Goal: Information Seeking & Learning: Learn about a topic

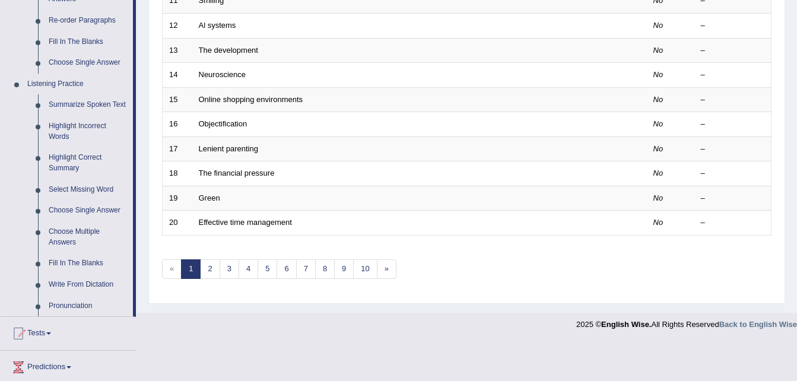
scroll to position [451, 0]
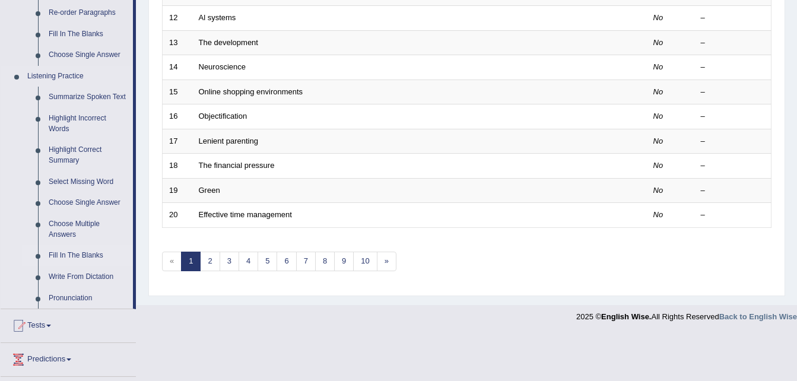
click at [73, 254] on link "Fill In The Blanks" at bounding box center [88, 255] width 90 height 21
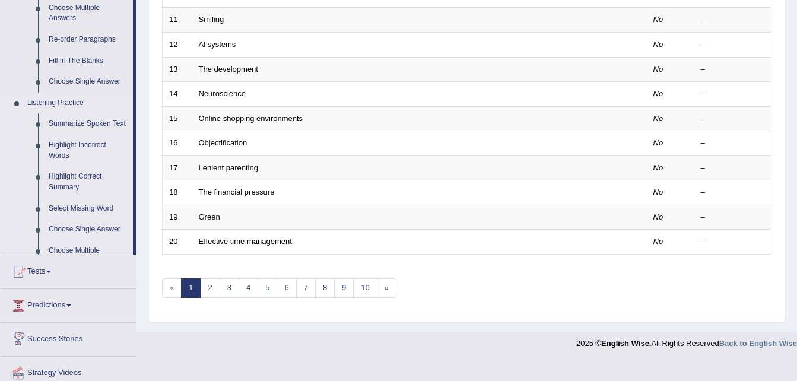
scroll to position [405, 0]
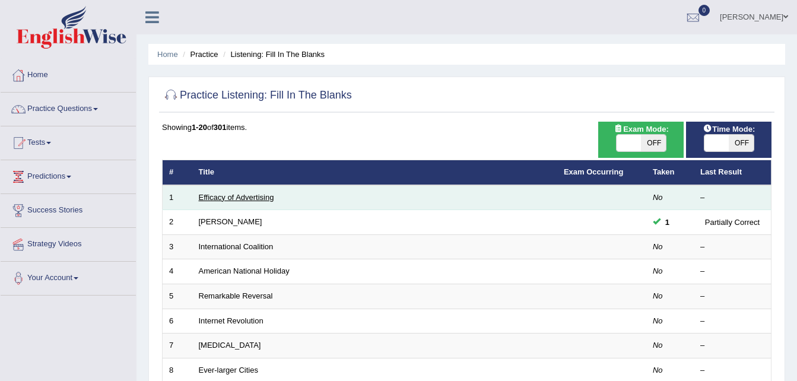
click at [254, 199] on link "Efficacy of Advertising" at bounding box center [236, 197] width 75 height 9
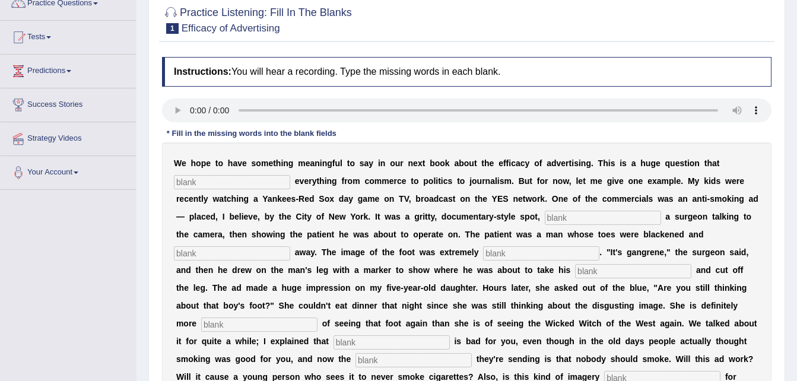
scroll to position [95, 0]
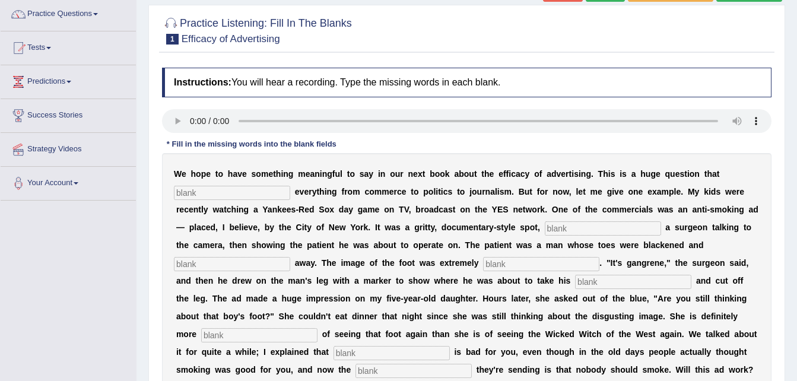
click at [203, 194] on input "text" at bounding box center [232, 193] width 116 height 14
type input "impact"
click at [545, 226] on input "text" at bounding box center [603, 228] width 116 height 14
type input "featuring"
click at [290, 257] on input "text" at bounding box center [232, 264] width 116 height 14
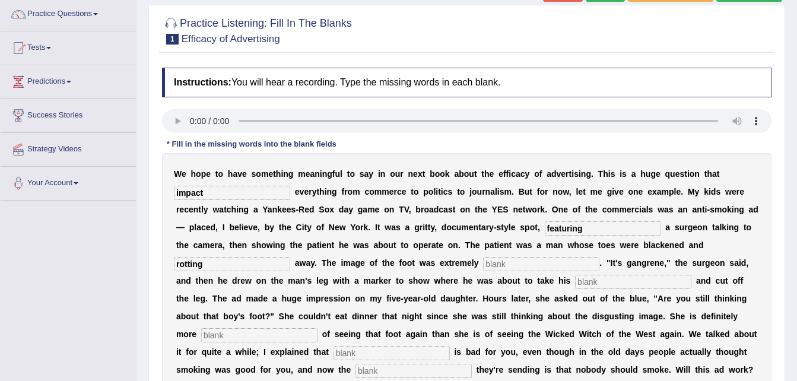
type input "rotting"
click at [483, 267] on input "text" at bounding box center [541, 264] width 116 height 14
type input "pathetic"
click at [575, 281] on input "text" at bounding box center [633, 282] width 116 height 14
type input "hacksaw"
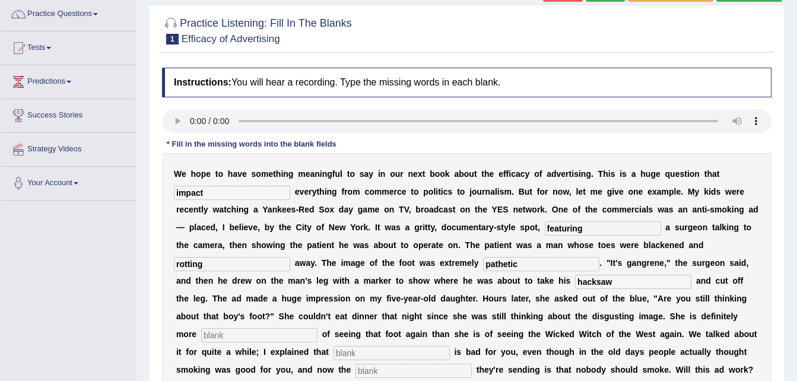
click at [318, 328] on input "text" at bounding box center [259, 335] width 116 height 14
type input "scared"
click at [450, 346] on input "text" at bounding box center [392, 353] width 116 height 14
type input "smoking"
click at [472, 364] on input "text" at bounding box center [414, 371] width 116 height 14
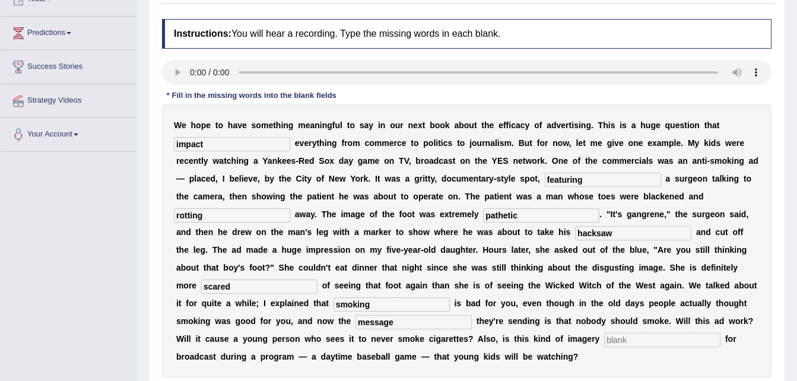
scroll to position [166, 0]
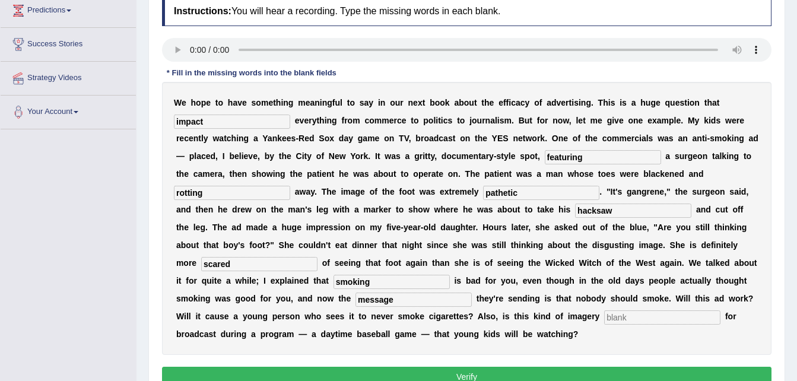
type input "message"
click at [604, 318] on input "text" at bounding box center [662, 318] width 116 height 14
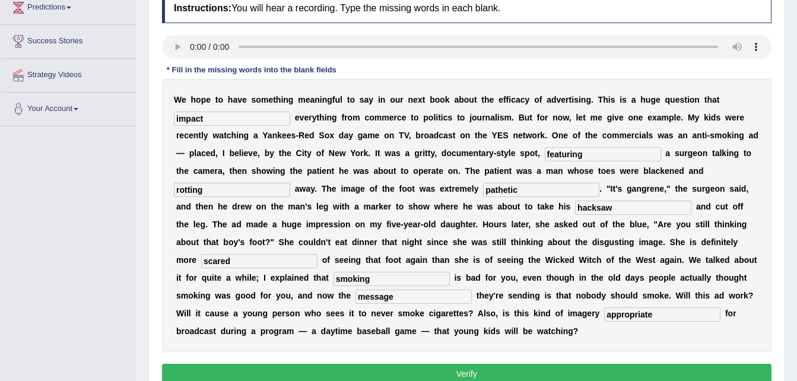
scroll to position [190, 0]
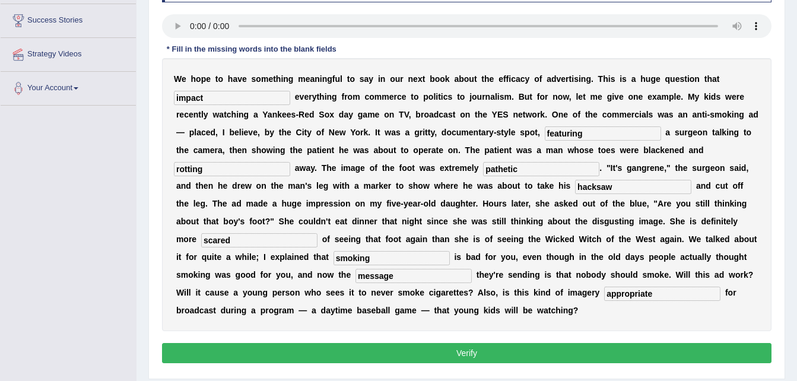
type input "appropriate"
click at [471, 343] on button "Verify" at bounding box center [467, 353] width 610 height 20
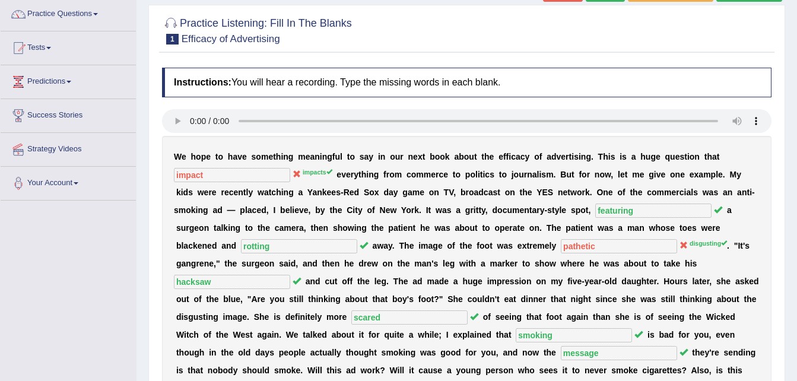
scroll to position [71, 0]
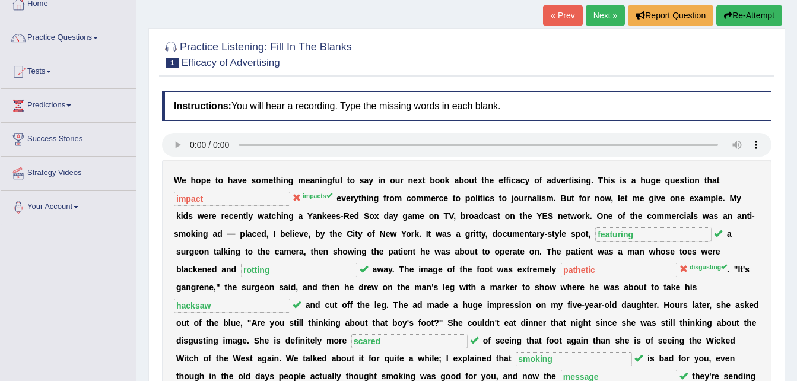
click at [599, 19] on link "Next »" at bounding box center [605, 15] width 39 height 20
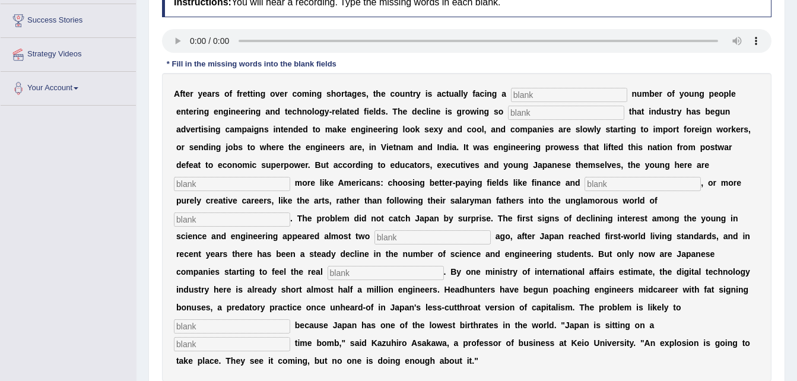
scroll to position [242, 0]
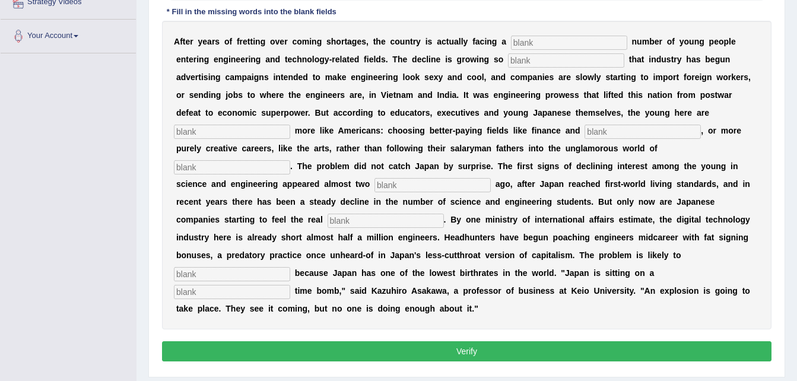
click at [543, 39] on input "text" at bounding box center [569, 43] width 116 height 14
type input "dinging"
click at [508, 60] on input "text" at bounding box center [566, 60] width 116 height 14
type input "drastic"
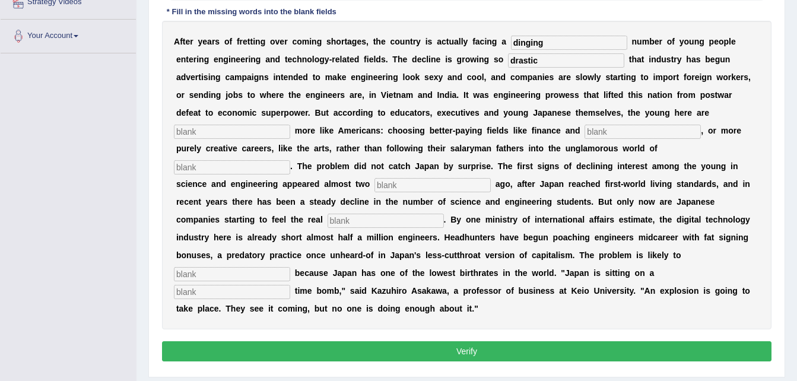
click at [290, 125] on input "text" at bounding box center [232, 132] width 116 height 14
type input "behaving"
click at [585, 128] on input "text" at bounding box center [643, 132] width 116 height 14
type input "medition"
click at [290, 160] on input "text" at bounding box center [232, 167] width 116 height 14
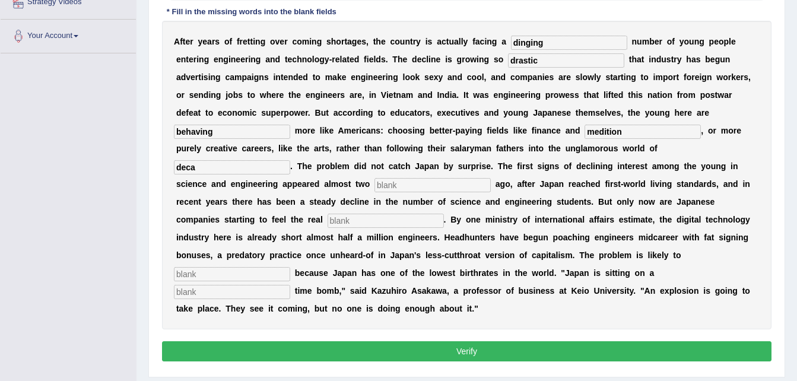
type input "deca"
click at [585, 131] on input "medition" at bounding box center [643, 132] width 116 height 14
type input "medicine"
click at [290, 160] on input "deca" at bounding box center [232, 167] width 116 height 14
type input "d"
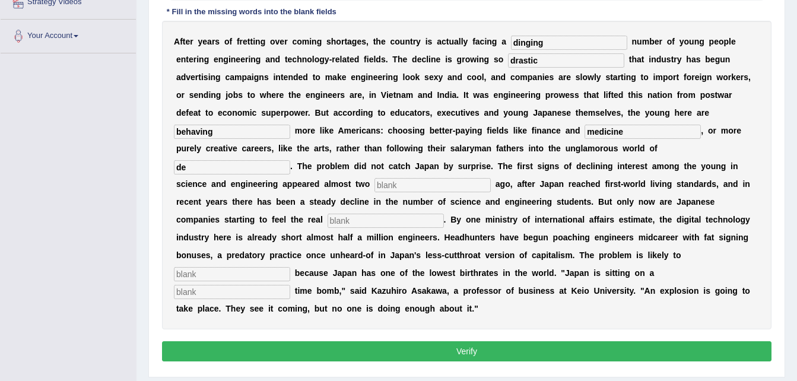
type input "d"
type input "decade"
click at [491, 178] on input "text" at bounding box center [433, 185] width 116 height 14
type input "decade"
click at [290, 160] on input "decade" at bounding box center [232, 167] width 116 height 14
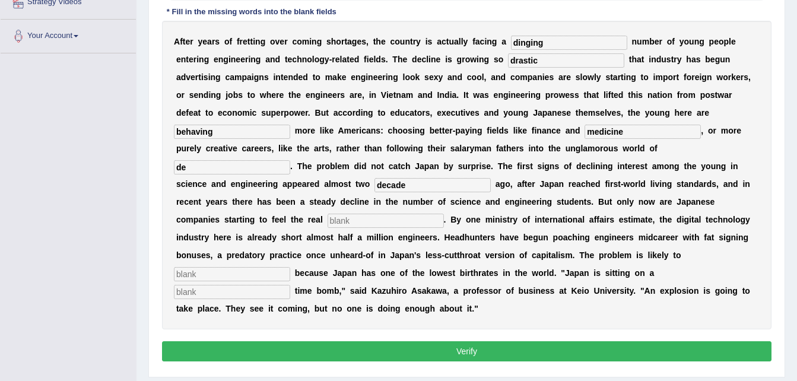
type input "d"
click at [290, 160] on input "manufacting" at bounding box center [232, 167] width 116 height 14
click at [290, 160] on input "manufacturing" at bounding box center [232, 167] width 116 height 14
type input "manufacturing"
click at [398, 214] on input "text" at bounding box center [386, 221] width 116 height 14
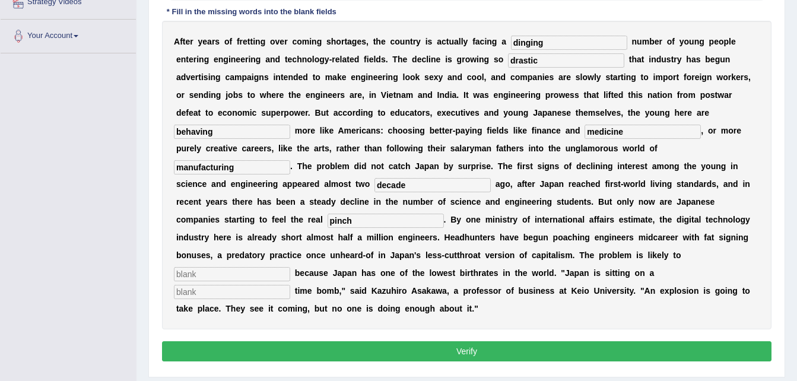
type input "pinch"
click at [290, 267] on input "text" at bounding box center [232, 274] width 116 height 14
type input "worsen"
click at [290, 285] on input "text" at bounding box center [232, 292] width 116 height 14
click at [290, 285] on input "demograhic" at bounding box center [232, 292] width 116 height 14
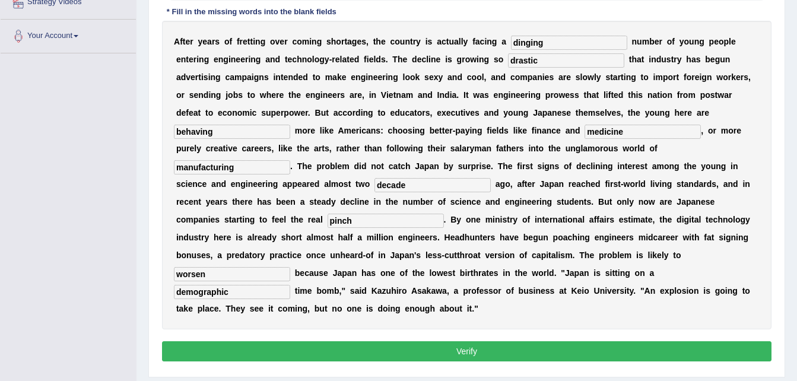
type input "demographic"
click at [509, 341] on button "Verify" at bounding box center [467, 351] width 610 height 20
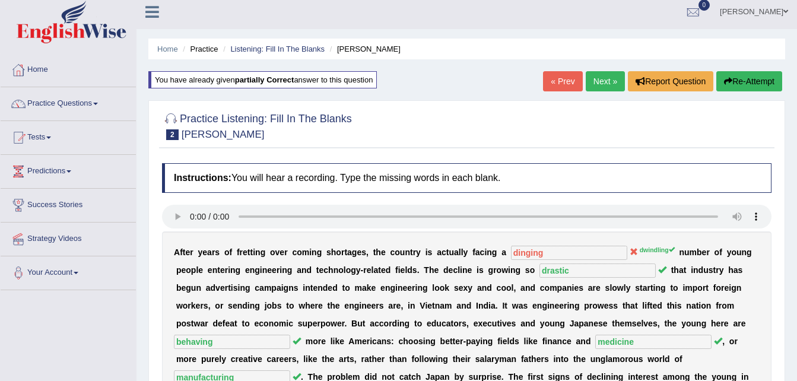
scroll to position [5, 0]
click at [612, 81] on link "Next »" at bounding box center [605, 82] width 39 height 20
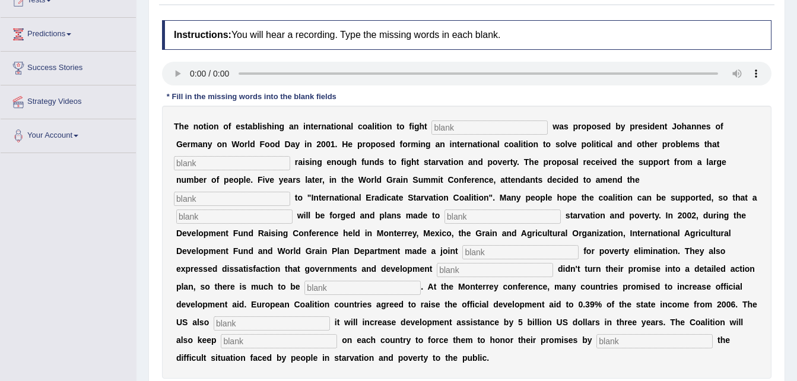
scroll to position [166, 0]
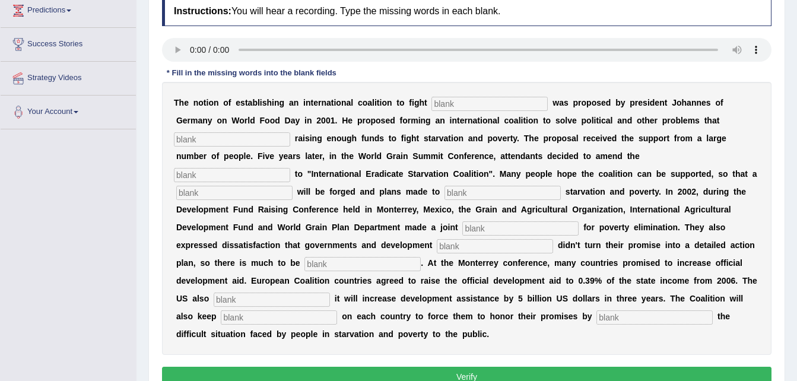
click at [433, 100] on input "text" at bounding box center [490, 104] width 116 height 14
click at [495, 107] on input "starvation" at bounding box center [490, 104] width 116 height 14
type input "starvation"
click at [290, 132] on input "text" at bounding box center [232, 139] width 116 height 14
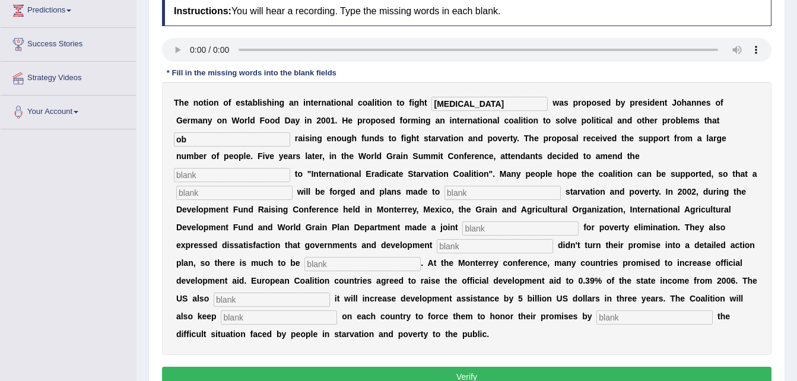
type input "o"
click at [290, 132] on input "text" at bounding box center [232, 139] width 116 height 14
type input "abstract"
click at [290, 168] on input "text" at bounding box center [232, 175] width 116 height 14
type input "manufaktur"
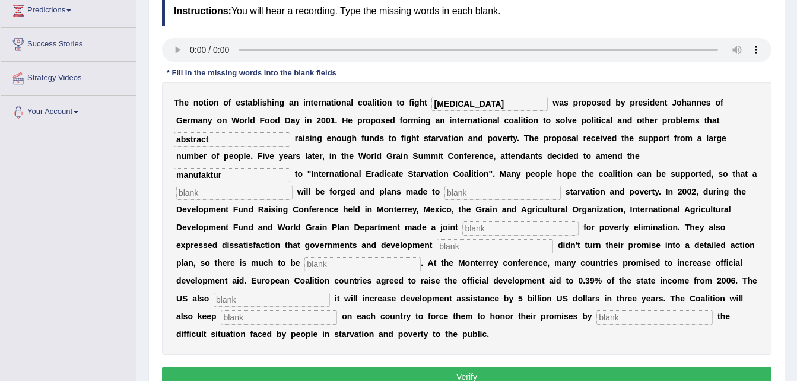
click at [293, 186] on input "text" at bounding box center [234, 193] width 116 height 14
click at [293, 186] on input "revoluation" at bounding box center [234, 193] width 116 height 14
click at [435, 164] on div "T h e n o t i o n o f e s t a b l i s h i n g a n i n t e r n a t i o n a l c o…" at bounding box center [467, 218] width 610 height 273
click at [293, 186] on input "revoluan" at bounding box center [234, 193] width 116 height 14
click at [293, 186] on input "revonulation" at bounding box center [234, 193] width 116 height 14
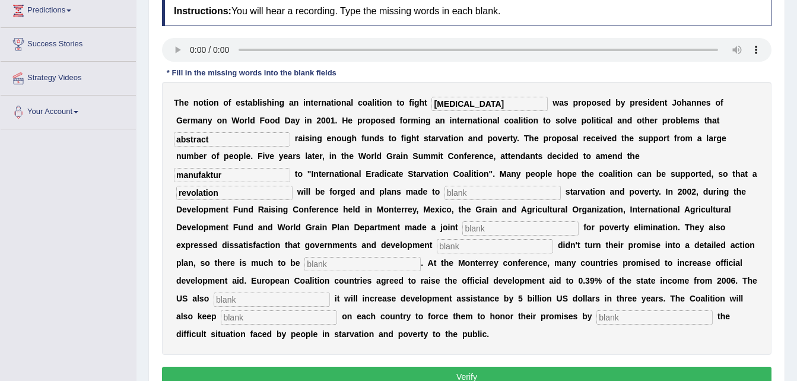
click at [293, 186] on input "revolation" at bounding box center [234, 193] width 116 height 14
type input "revolution"
click at [561, 186] on input "text" at bounding box center [503, 193] width 116 height 14
click at [561, 186] on input "elimiate" at bounding box center [503, 193] width 116 height 14
type input "eliminate"
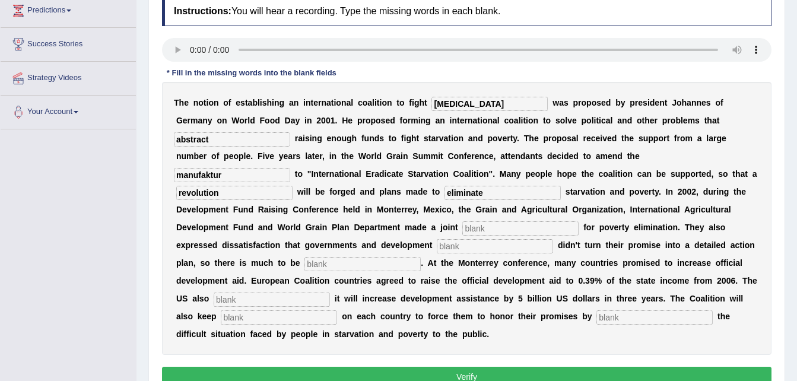
click at [579, 221] on input "text" at bounding box center [521, 228] width 116 height 14
type input "appeal"
click at [537, 239] on input "text" at bounding box center [495, 246] width 116 height 14
type input "partners"
click at [233, 293] on input "text" at bounding box center [272, 300] width 116 height 14
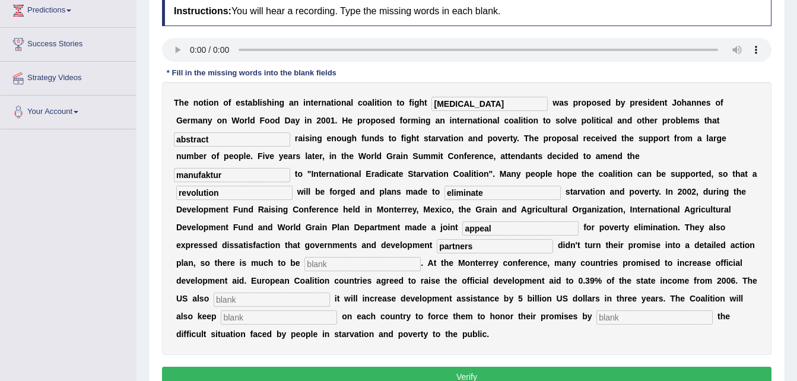
click at [221, 311] on input "text" at bounding box center [279, 318] width 116 height 14
type input "perssure"
click at [262, 293] on input "text" at bounding box center [272, 300] width 116 height 14
type input "announced"
click at [597, 311] on input "text" at bounding box center [655, 318] width 116 height 14
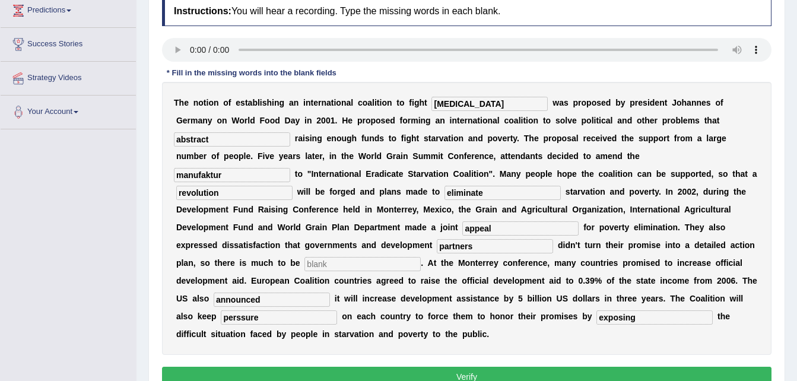
type input "exposing"
click at [387, 257] on input "text" at bounding box center [363, 264] width 116 height 14
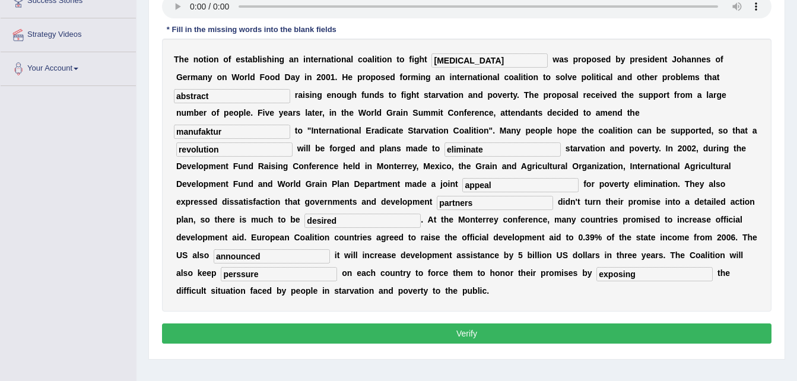
scroll to position [214, 0]
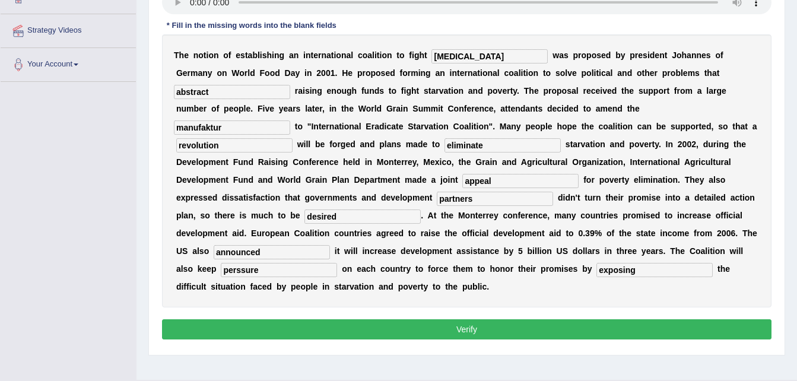
type input "desired"
click at [482, 319] on button "Verify" at bounding box center [467, 329] width 610 height 20
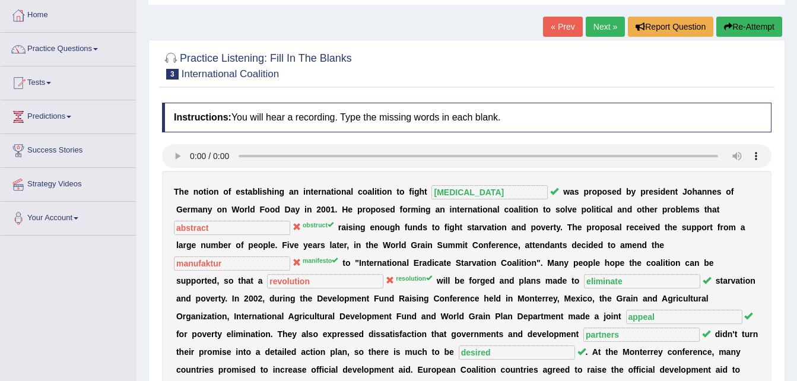
scroll to position [48, 0]
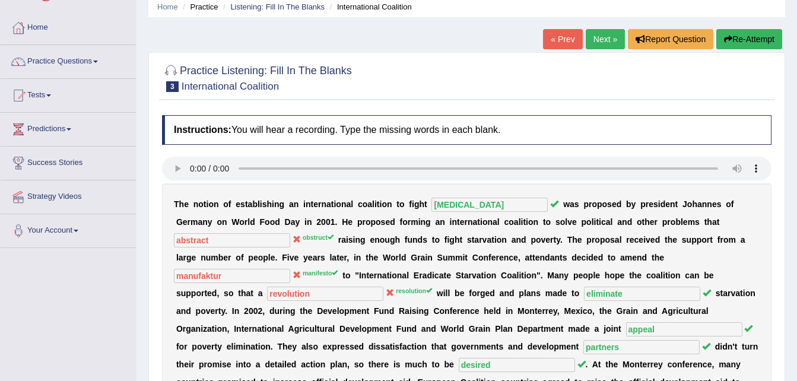
click at [607, 35] on link "Next »" at bounding box center [605, 39] width 39 height 20
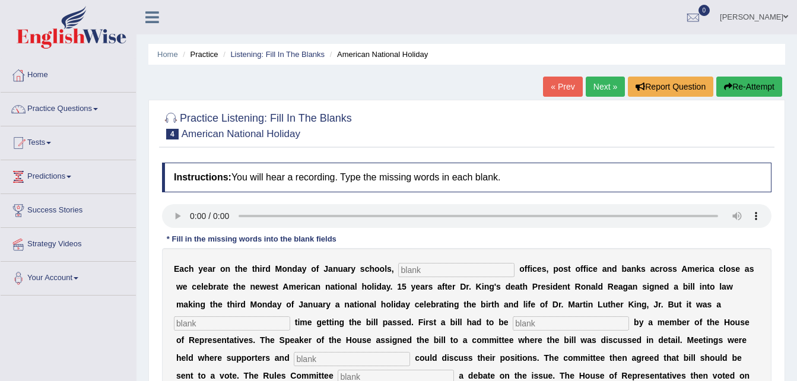
click at [561, 87] on link "« Prev" at bounding box center [562, 87] width 39 height 20
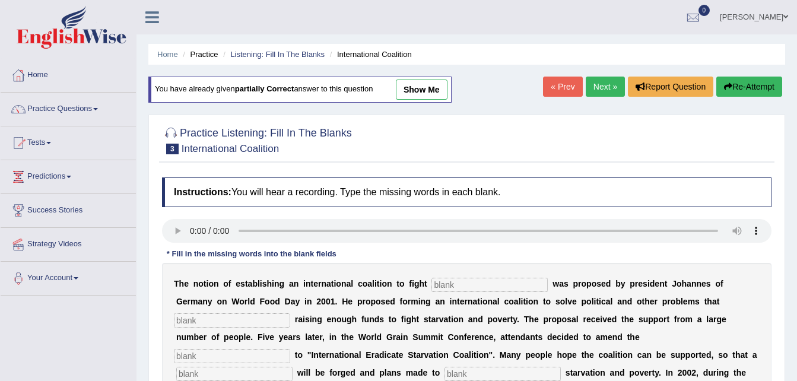
click at [610, 84] on link "Next »" at bounding box center [605, 87] width 39 height 20
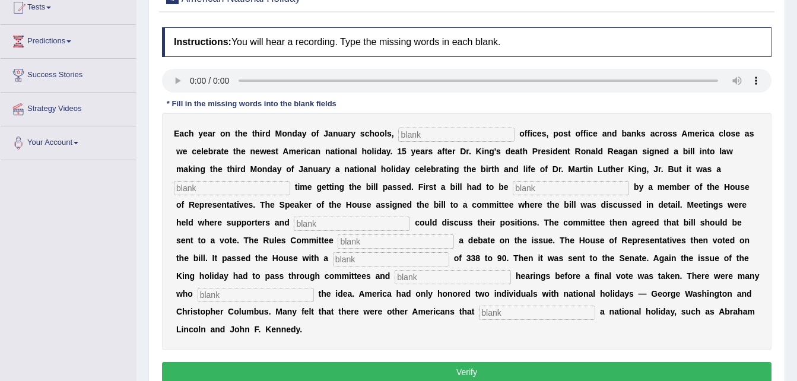
scroll to position [143, 0]
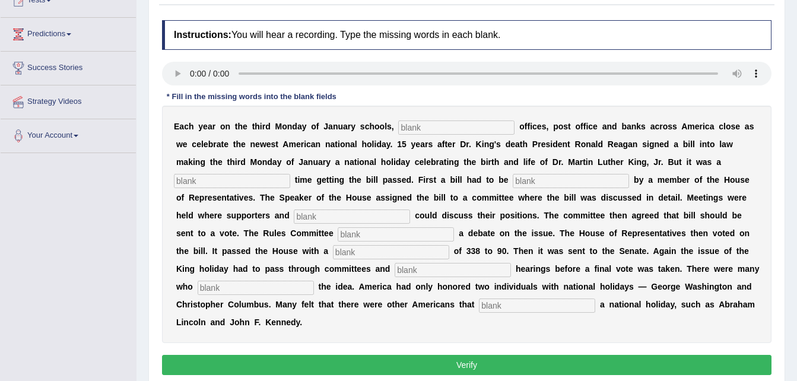
click at [333, 255] on input "text" at bounding box center [391, 252] width 116 height 14
click at [401, 129] on input "text" at bounding box center [456, 128] width 116 height 14
click at [398, 124] on input "text" at bounding box center [456, 128] width 116 height 14
click at [398, 123] on input "fredal" at bounding box center [456, 128] width 116 height 14
click at [398, 126] on input "fedal" at bounding box center [456, 128] width 116 height 14
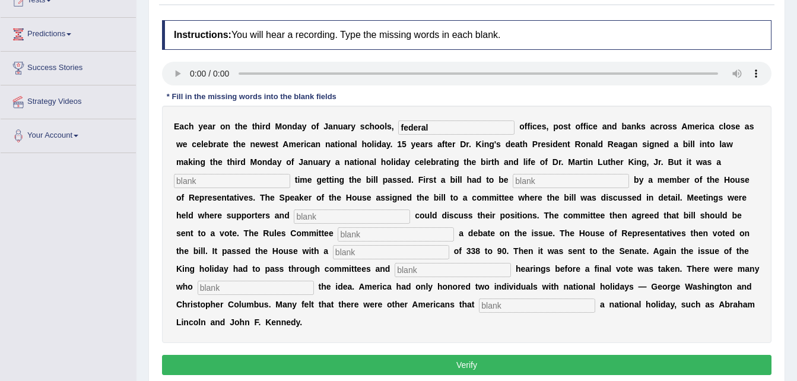
type input "federal"
click at [433, 118] on div "E a c h y e a r o n t h e t h i r d M o n d a y o f J a n u a r y s c h o o l s…" at bounding box center [467, 225] width 610 height 238
click at [290, 174] on input "text" at bounding box center [232, 181] width 116 height 14
type input "tough"
click at [513, 182] on input "text" at bounding box center [571, 181] width 116 height 14
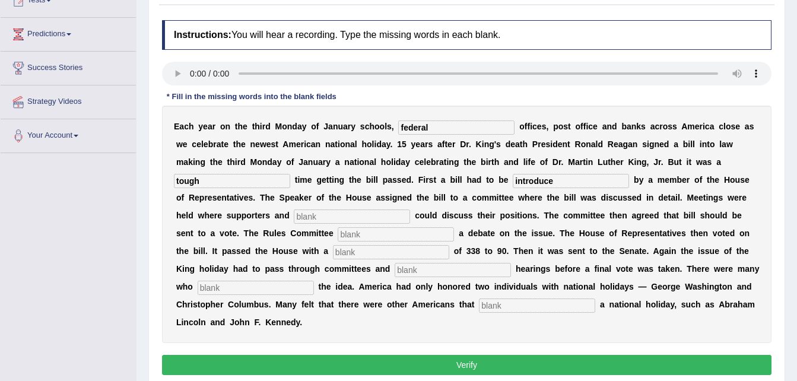
type input "introduce"
click at [294, 216] on input "text" at bounding box center [352, 217] width 116 height 14
click at [294, 220] on input "text" at bounding box center [352, 217] width 116 height 14
click at [294, 216] on input "opponets" at bounding box center [352, 217] width 116 height 14
type input "opponents"
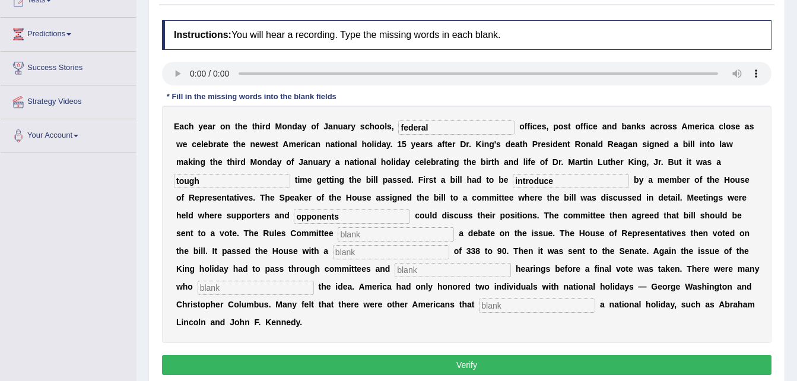
click at [338, 236] on input "text" at bounding box center [396, 234] width 116 height 14
type input "schedules"
click at [333, 251] on input "text" at bounding box center [391, 252] width 116 height 14
type input "vote"
click at [338, 236] on input "schedules" at bounding box center [396, 234] width 116 height 14
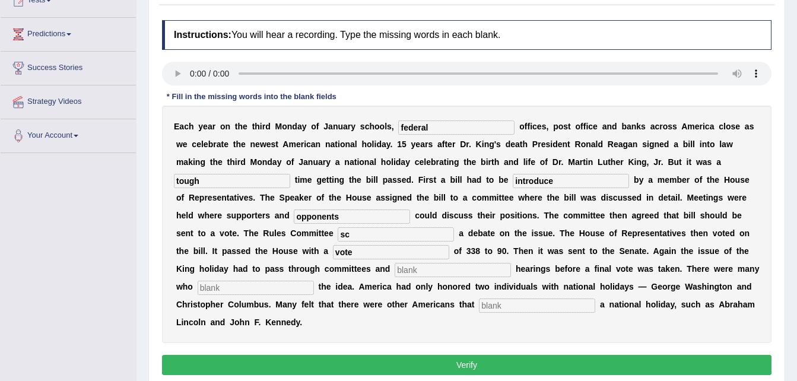
type input "s"
click at [219, 241] on div "E a c h y e a r o n t h e t h i r d M o n d a y o f J a n u a r y s c h o o l s…" at bounding box center [467, 225] width 610 height 238
click at [338, 237] on input "text" at bounding box center [396, 234] width 116 height 14
type input "schedule"
click at [395, 274] on input "text" at bounding box center [453, 270] width 116 height 14
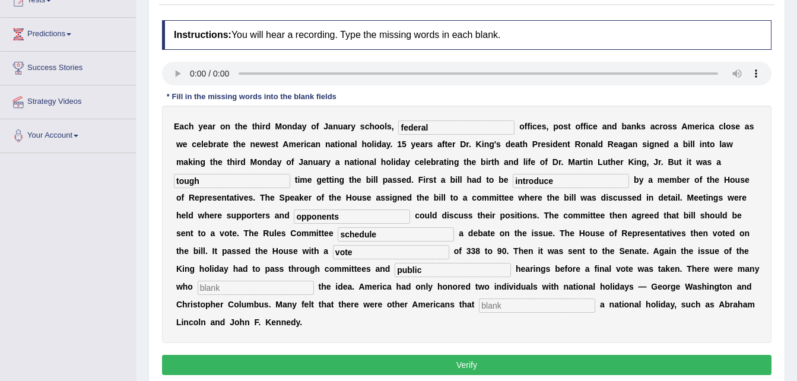
type input "public"
click at [314, 281] on input "text" at bounding box center [256, 288] width 116 height 14
type input "opposed"
click at [479, 301] on input "text" at bounding box center [537, 306] width 116 height 14
click at [479, 302] on input "deserved" at bounding box center [537, 306] width 116 height 14
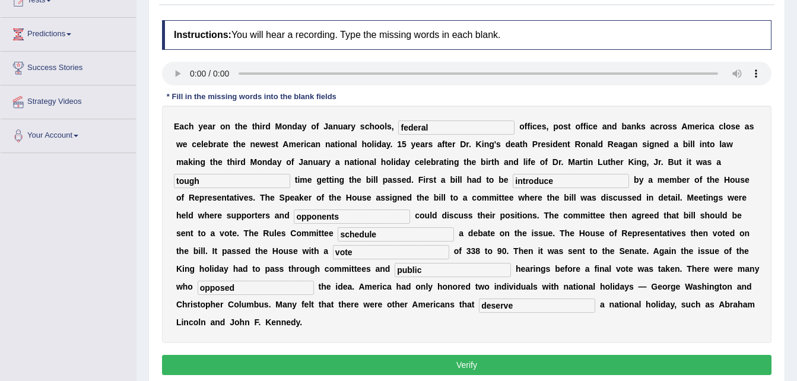
type input "deserve"
click at [470, 355] on button "Verify" at bounding box center [467, 365] width 610 height 20
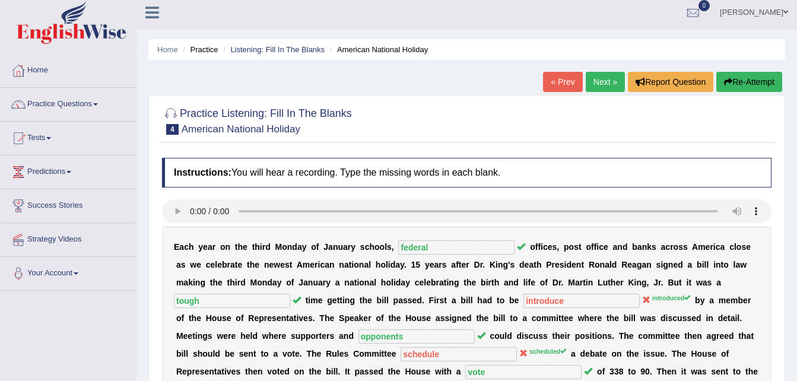
scroll to position [0, 0]
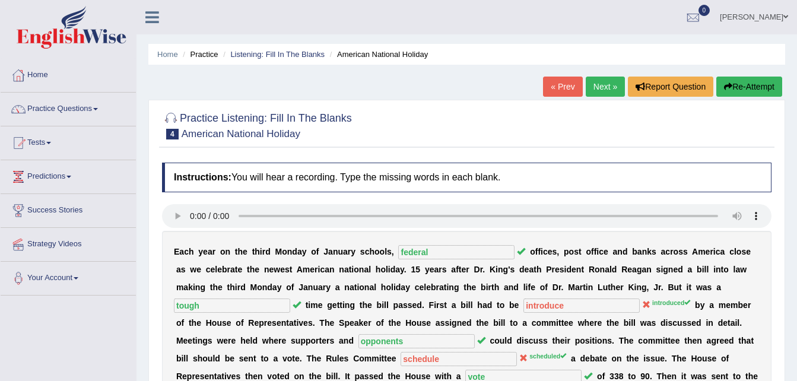
click at [607, 93] on link "Next »" at bounding box center [605, 87] width 39 height 20
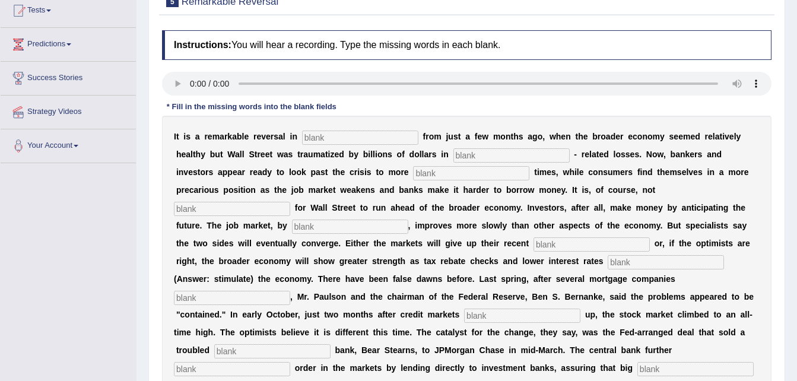
scroll to position [143, 0]
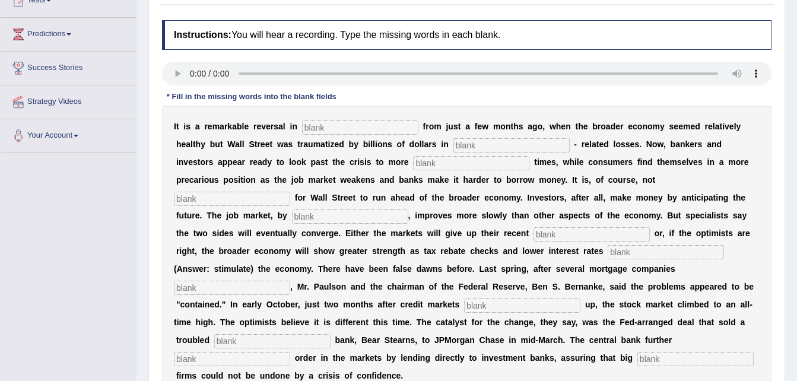
click at [302, 131] on input "text" at bounding box center [360, 128] width 116 height 14
type input "attiudes"
click at [454, 147] on input "text" at bounding box center [512, 145] width 116 height 14
type input "mo"
click at [413, 162] on input "text" at bounding box center [471, 163] width 116 height 14
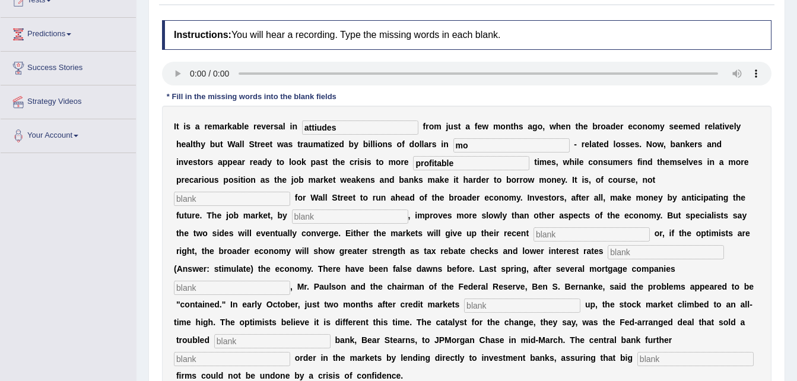
type input "profitable"
click at [638, 356] on input "text" at bounding box center [696, 359] width 116 height 14
type input "security"
click at [290, 352] on input "text" at bounding box center [232, 359] width 116 height 14
type input "restored"
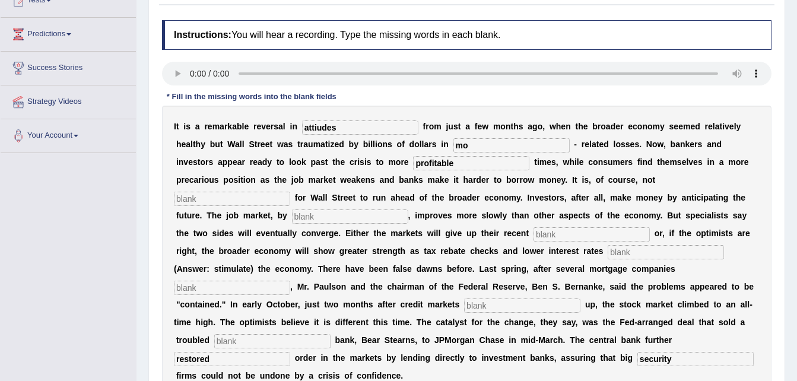
click at [331, 334] on input "text" at bounding box center [272, 341] width 116 height 14
type input "investment"
click at [464, 302] on input "text" at bounding box center [522, 306] width 116 height 14
click at [608, 250] on input "text" at bounding box center [666, 252] width 116 height 14
type input "stimulate"
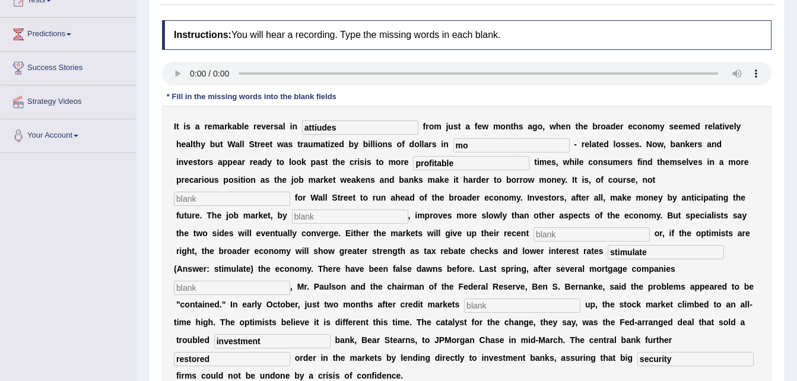
click at [534, 235] on input "text" at bounding box center [592, 234] width 116 height 14
type input "gain"
click at [409, 210] on input "text" at bounding box center [350, 217] width 116 height 14
click at [309, 126] on input "attiudes" at bounding box center [360, 128] width 116 height 14
type input "attitudes"
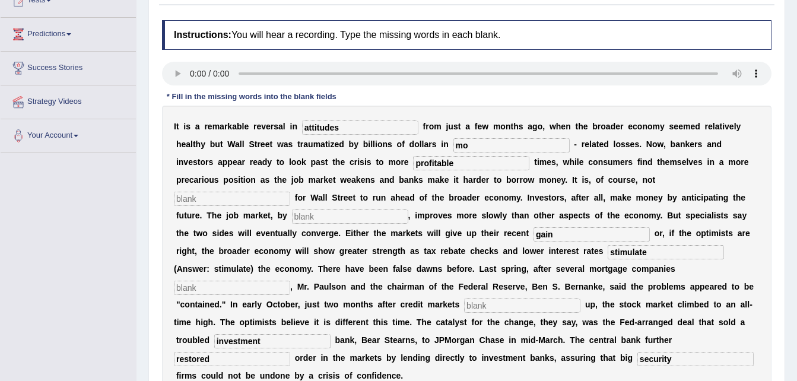
click at [454, 147] on input "mo" at bounding box center [512, 145] width 116 height 14
click at [454, 148] on input "mo" at bounding box center [512, 145] width 116 height 14
type input "mortgage"
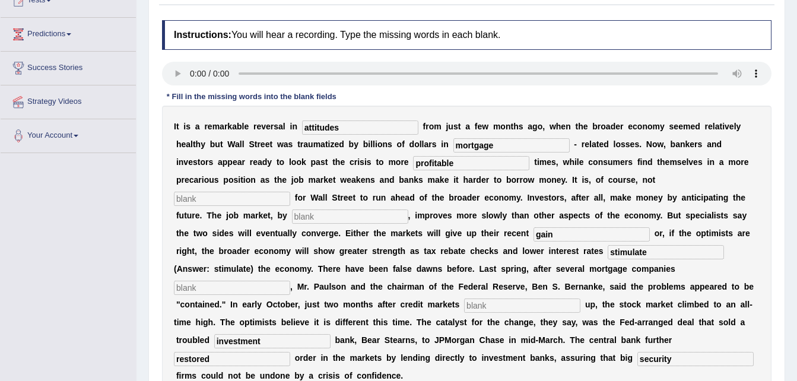
click at [290, 192] on input "text" at bounding box center [232, 199] width 116 height 14
type input "uncommon"
click at [409, 210] on input "text" at bounding box center [350, 217] width 116 height 14
type input "contrast"
click at [290, 281] on input "text" at bounding box center [232, 288] width 116 height 14
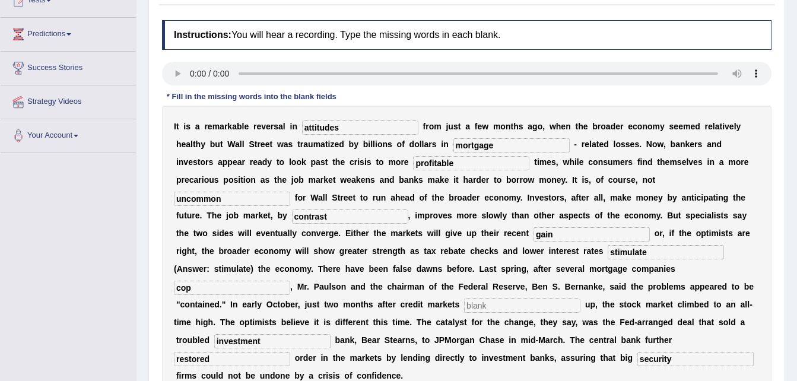
type input "cop"
click at [464, 305] on input "text" at bounding box center [522, 306] width 116 height 14
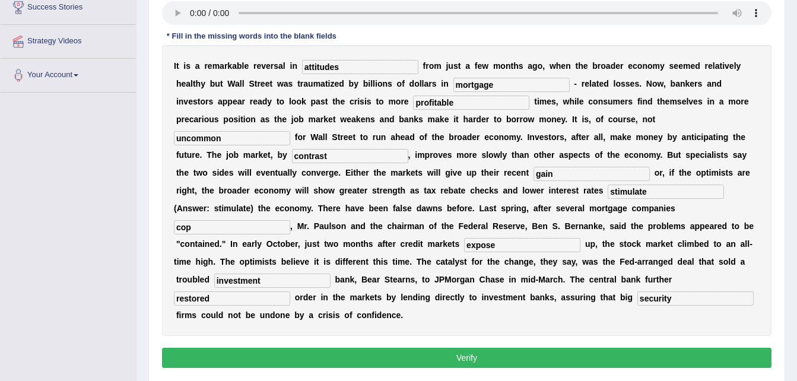
scroll to position [214, 0]
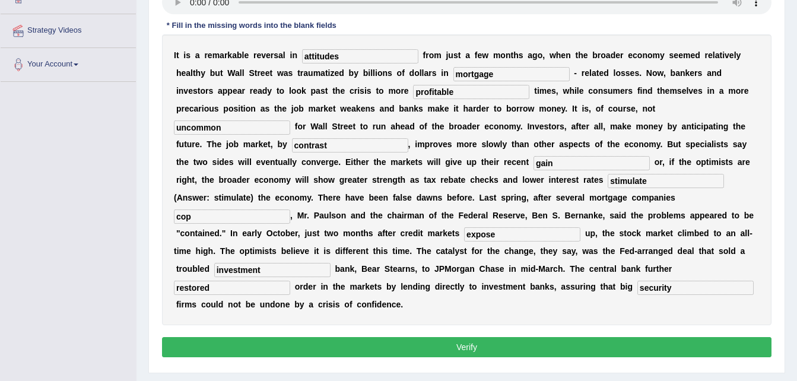
type input "expose"
click at [507, 337] on button "Verify" at bounding box center [467, 347] width 610 height 20
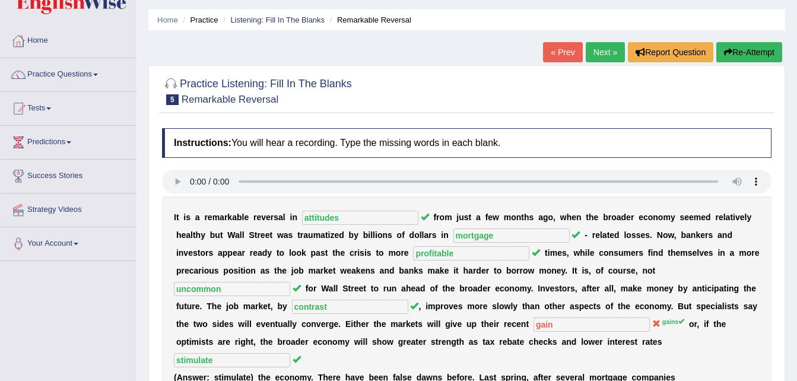
scroll to position [24, 0]
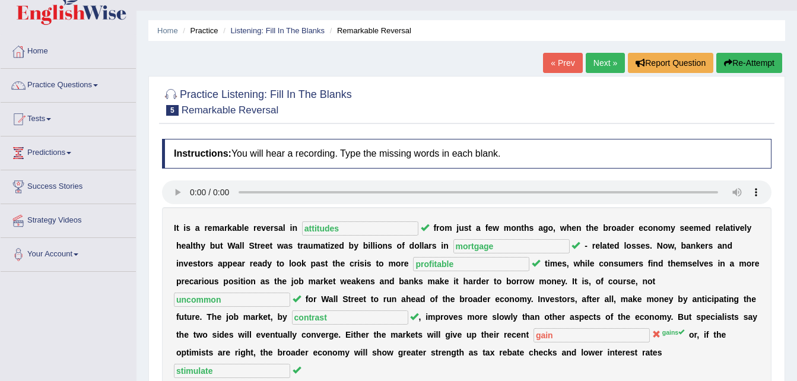
click at [598, 58] on link "Next »" at bounding box center [605, 63] width 39 height 20
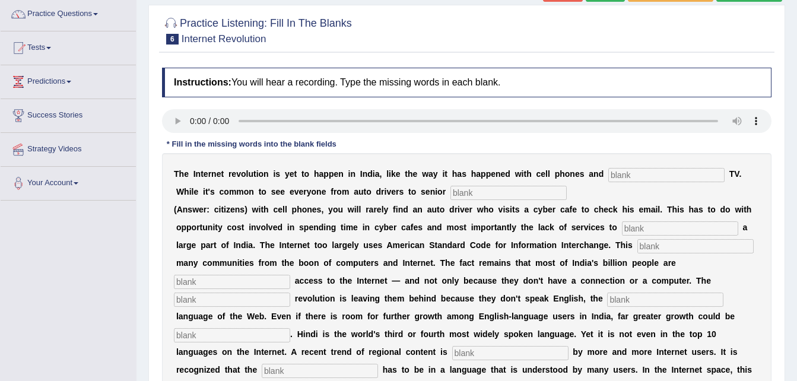
scroll to position [119, 0]
